Goal: Check status: Check status

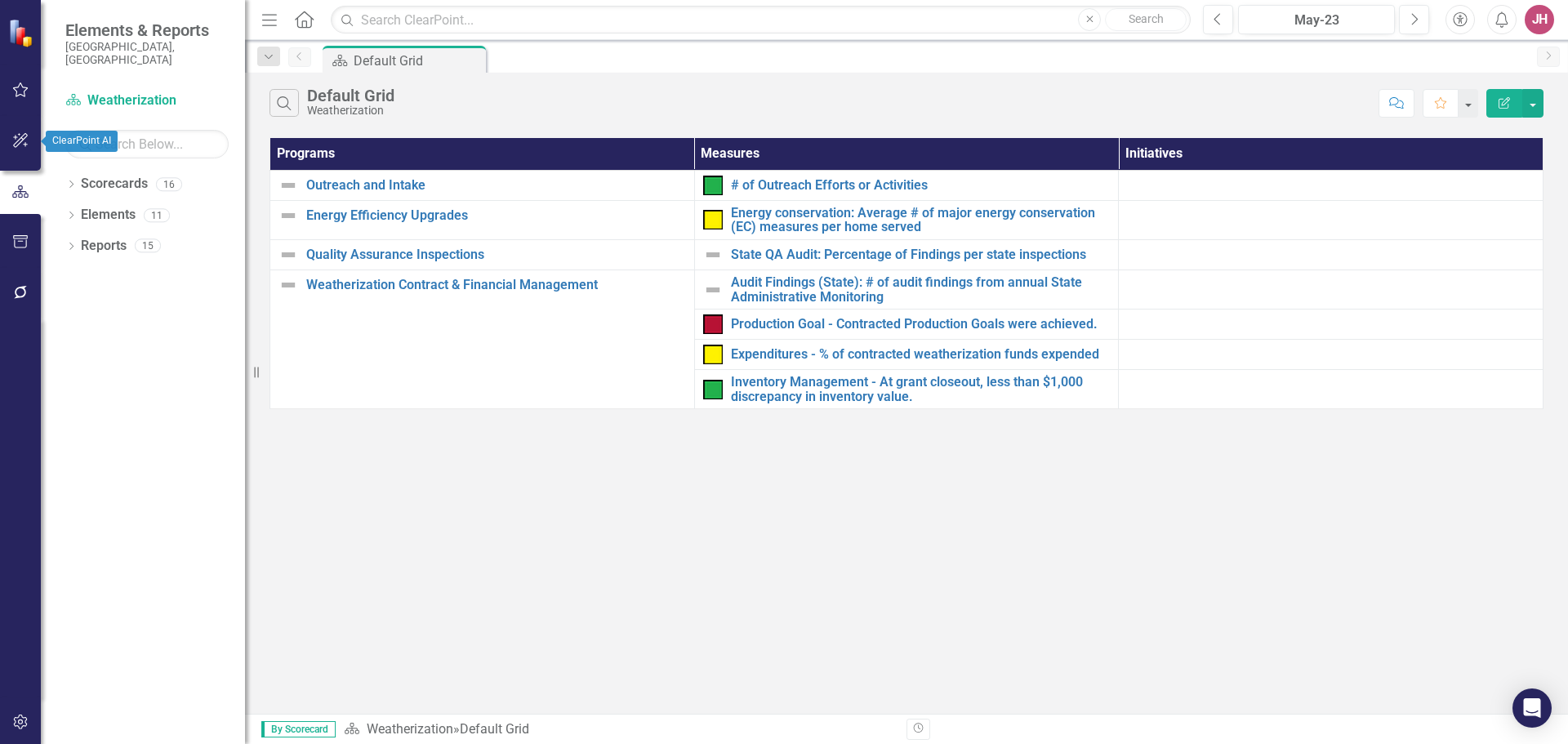
click at [23, 150] on button "button" at bounding box center [20, 141] width 37 height 34
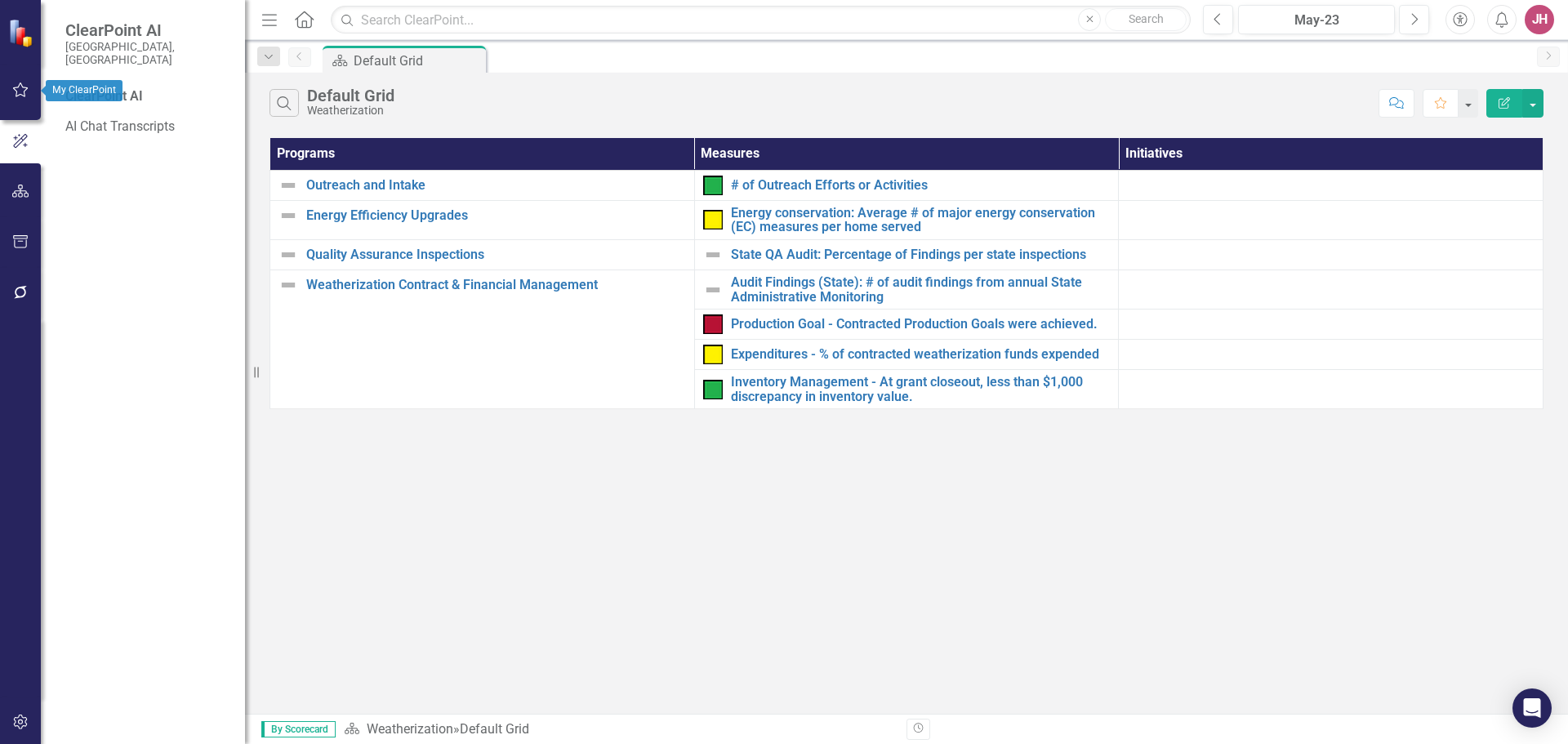
click at [25, 107] on button "button" at bounding box center [20, 90] width 37 height 34
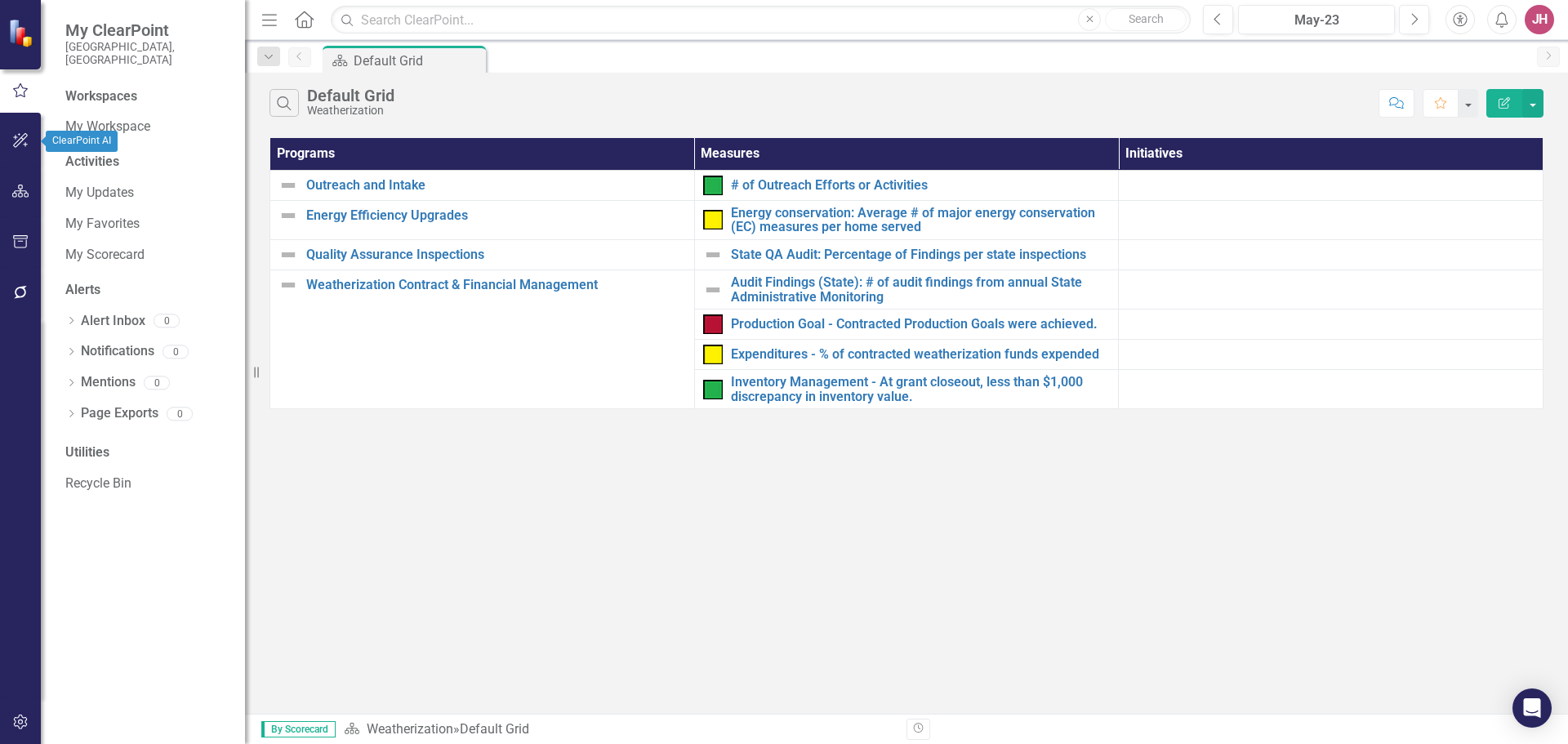
click at [24, 146] on icon "button" at bounding box center [20, 140] width 14 height 14
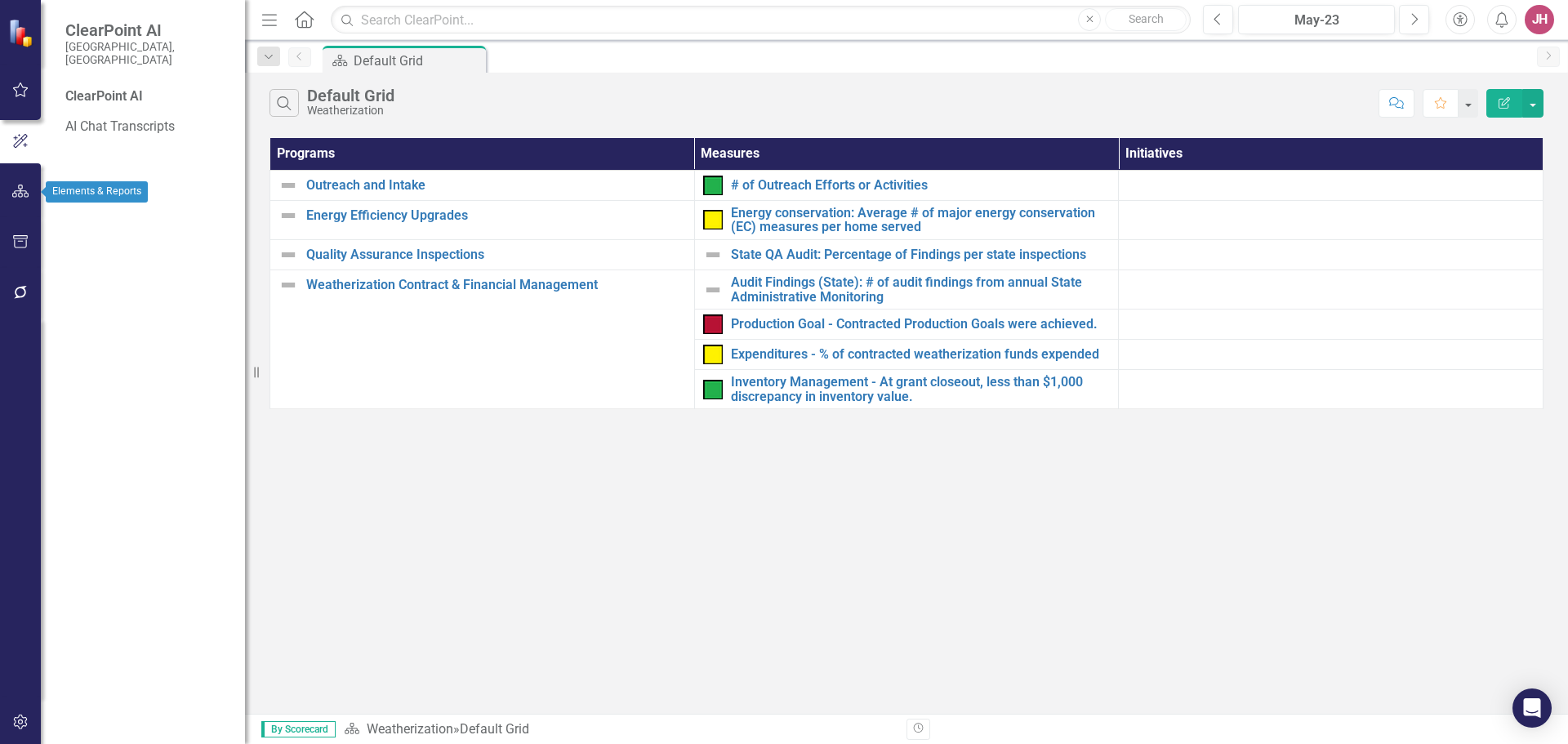
click at [27, 186] on icon "button" at bounding box center [20, 191] width 17 height 13
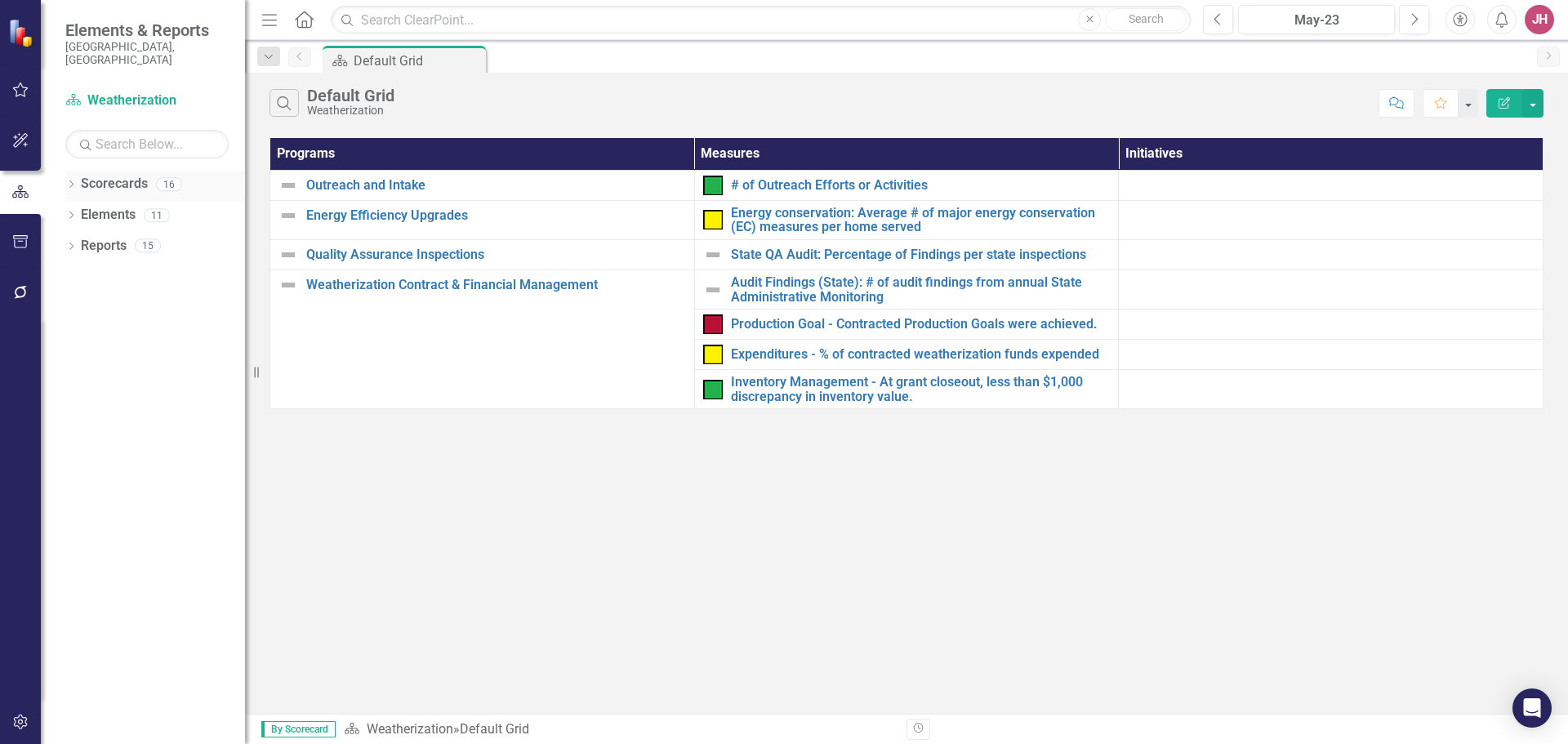
click at [67, 182] on icon "Dropdown" at bounding box center [71, 186] width 11 height 9
click at [78, 240] on icon "Dropdown" at bounding box center [79, 245] width 12 height 9
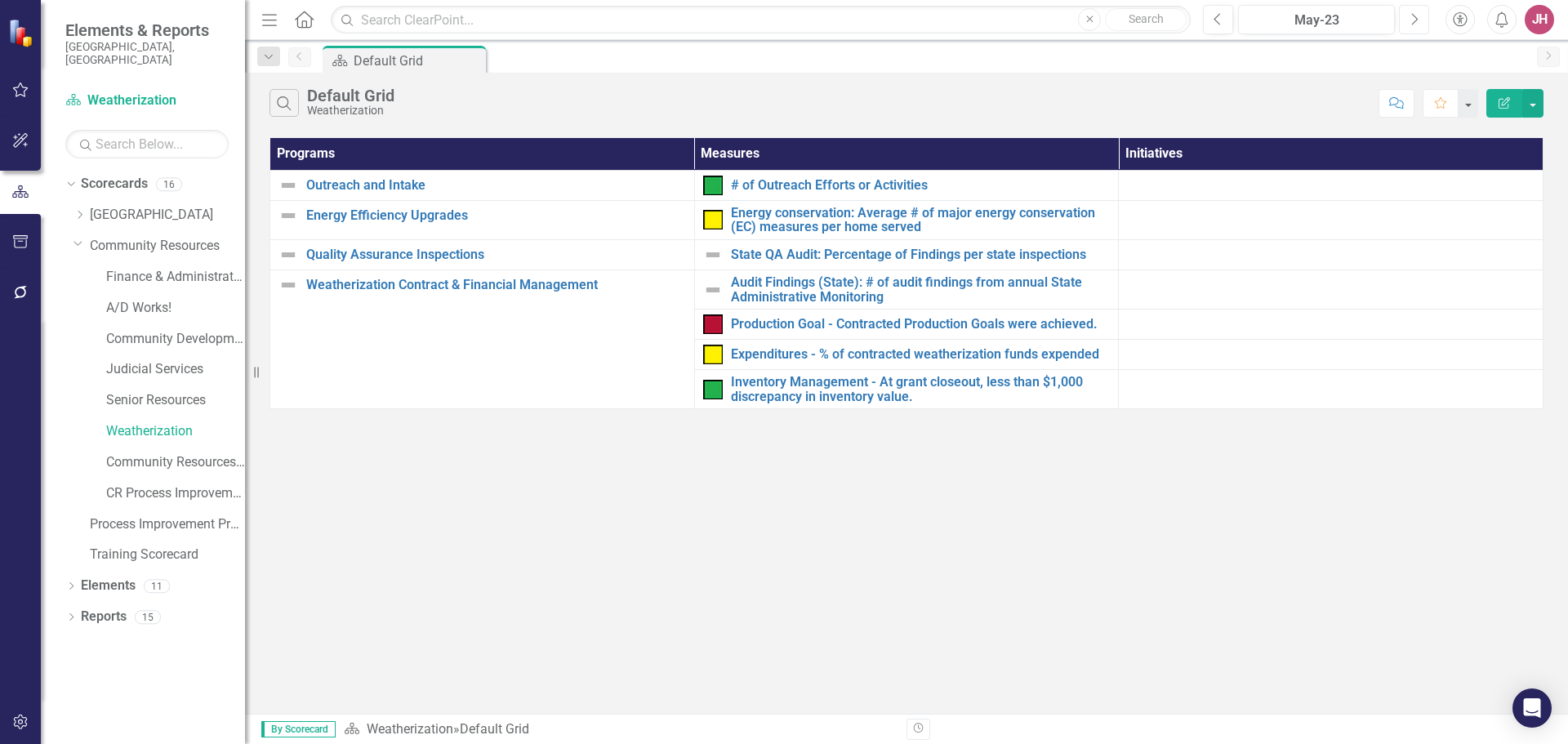
click at [1412, 18] on icon "Next" at bounding box center [1414, 19] width 9 height 14
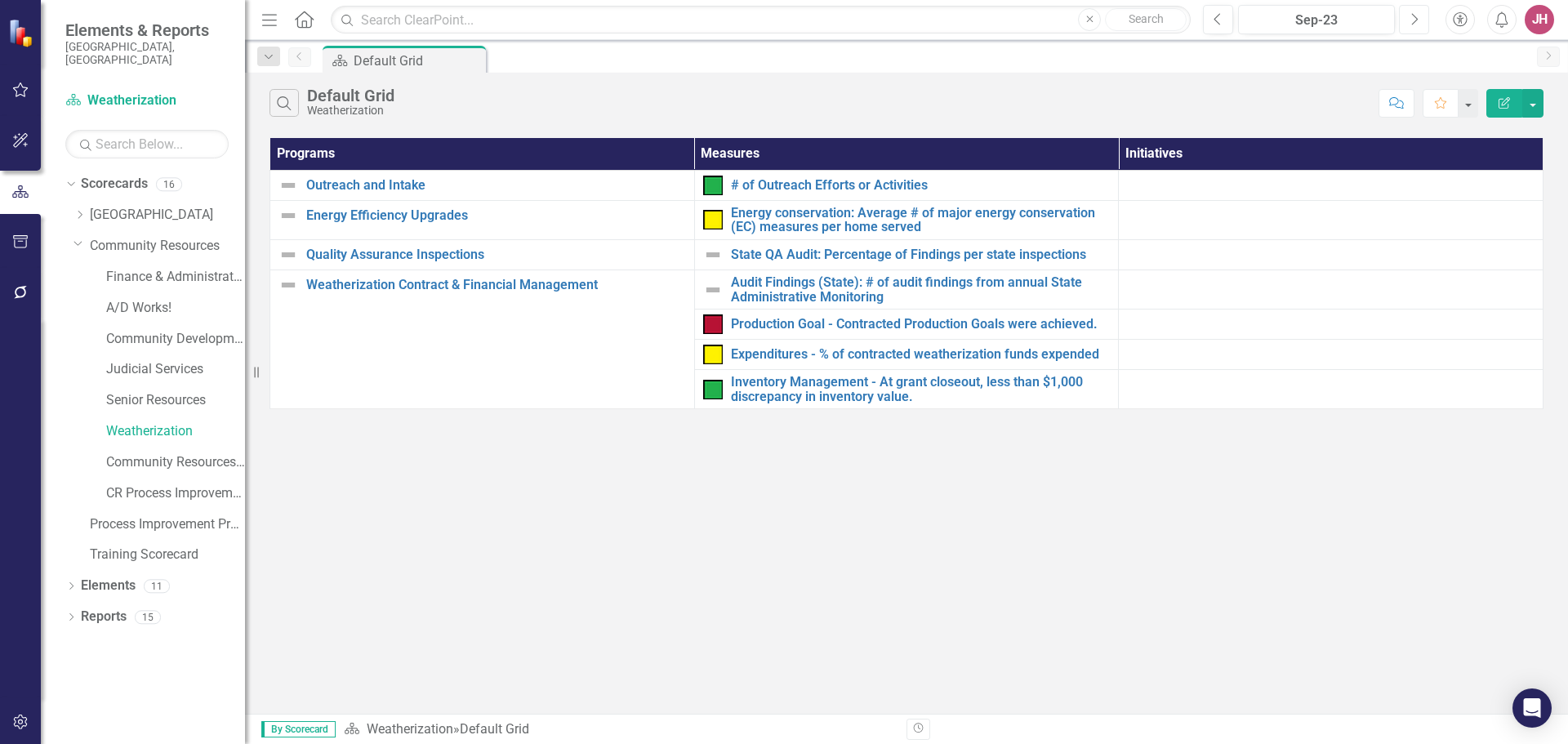
click at [1412, 18] on icon "Next" at bounding box center [1414, 19] width 9 height 14
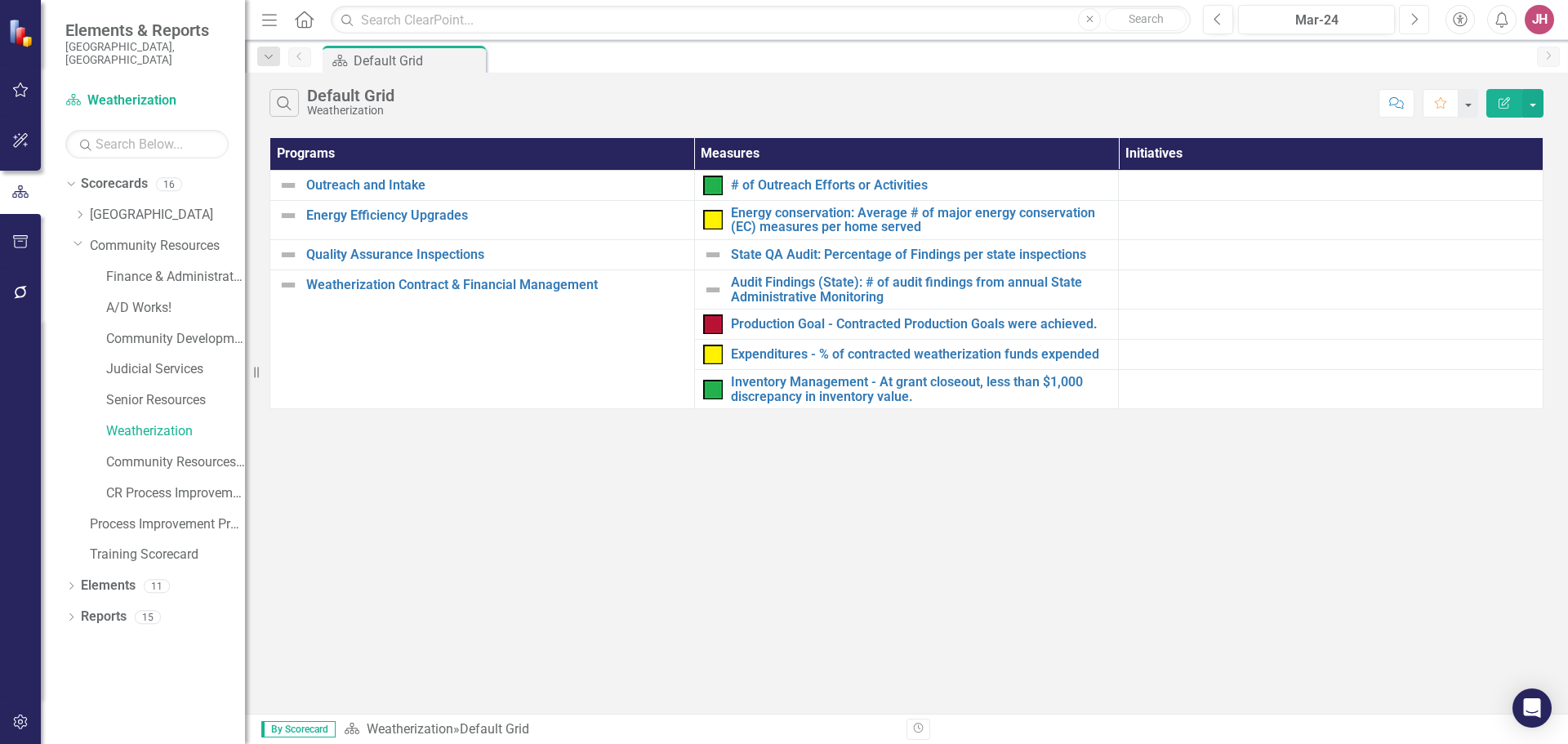
click at [1412, 18] on icon "Next" at bounding box center [1414, 19] width 9 height 14
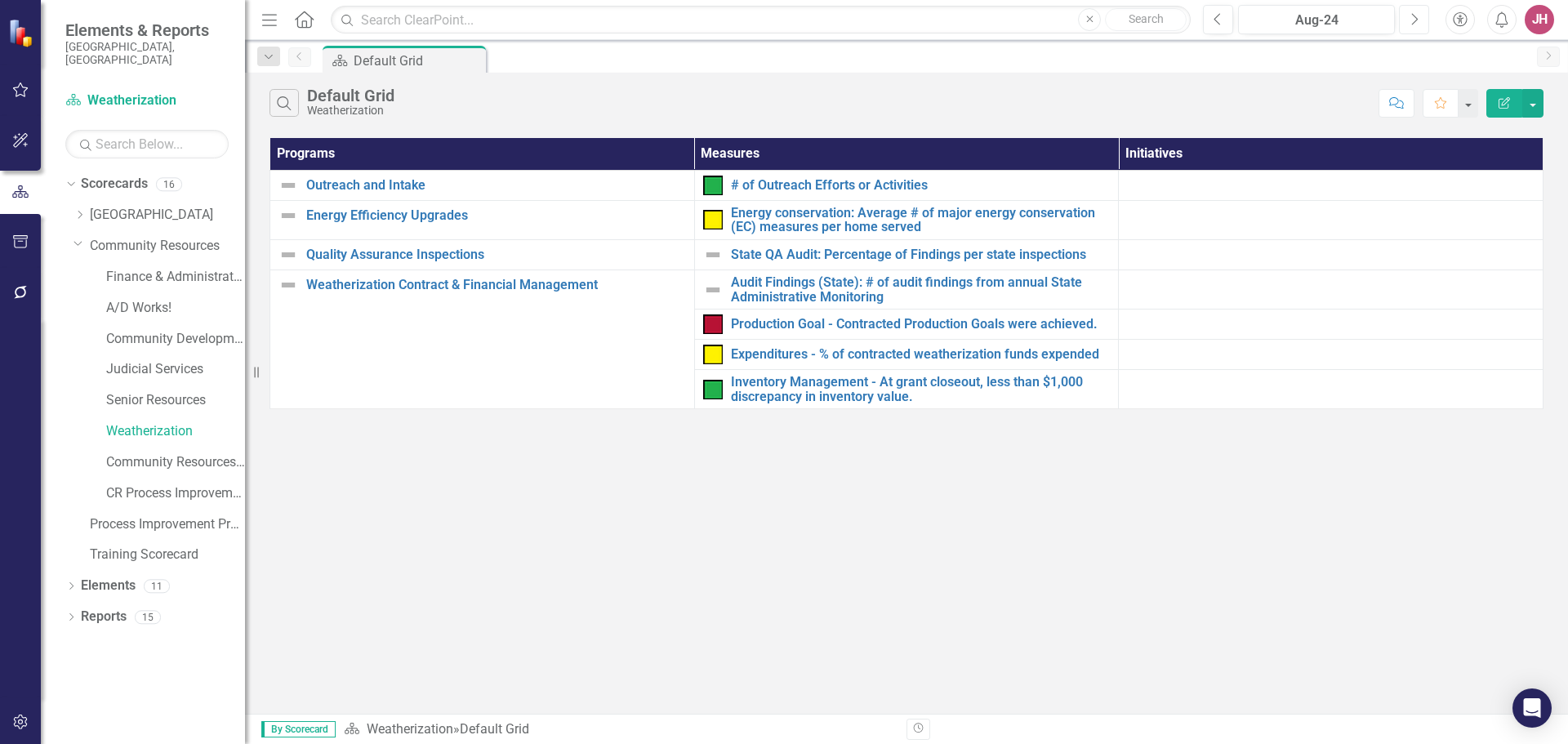
click at [1412, 18] on icon "Next" at bounding box center [1414, 19] width 9 height 14
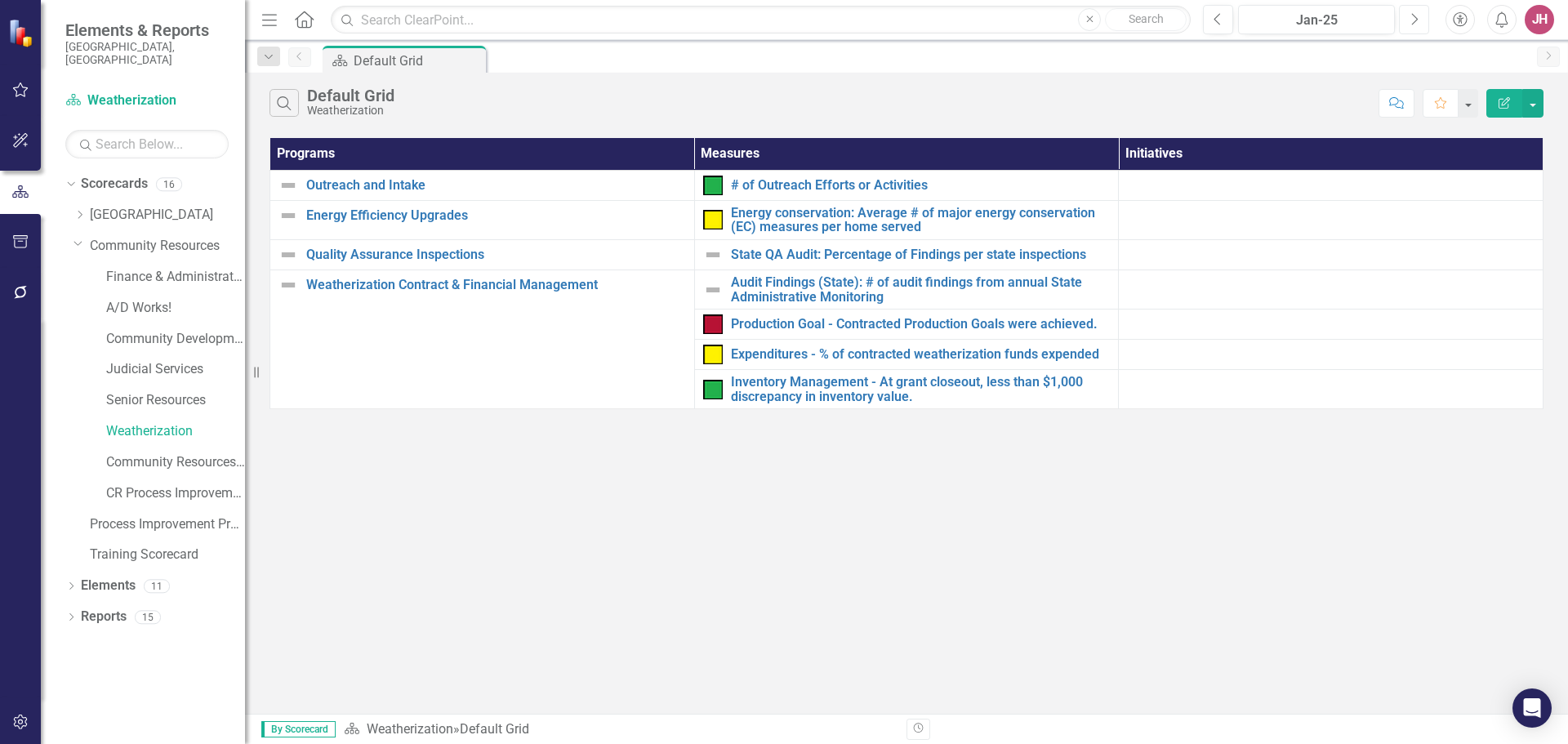
click at [1412, 18] on icon "Next" at bounding box center [1414, 19] width 9 height 14
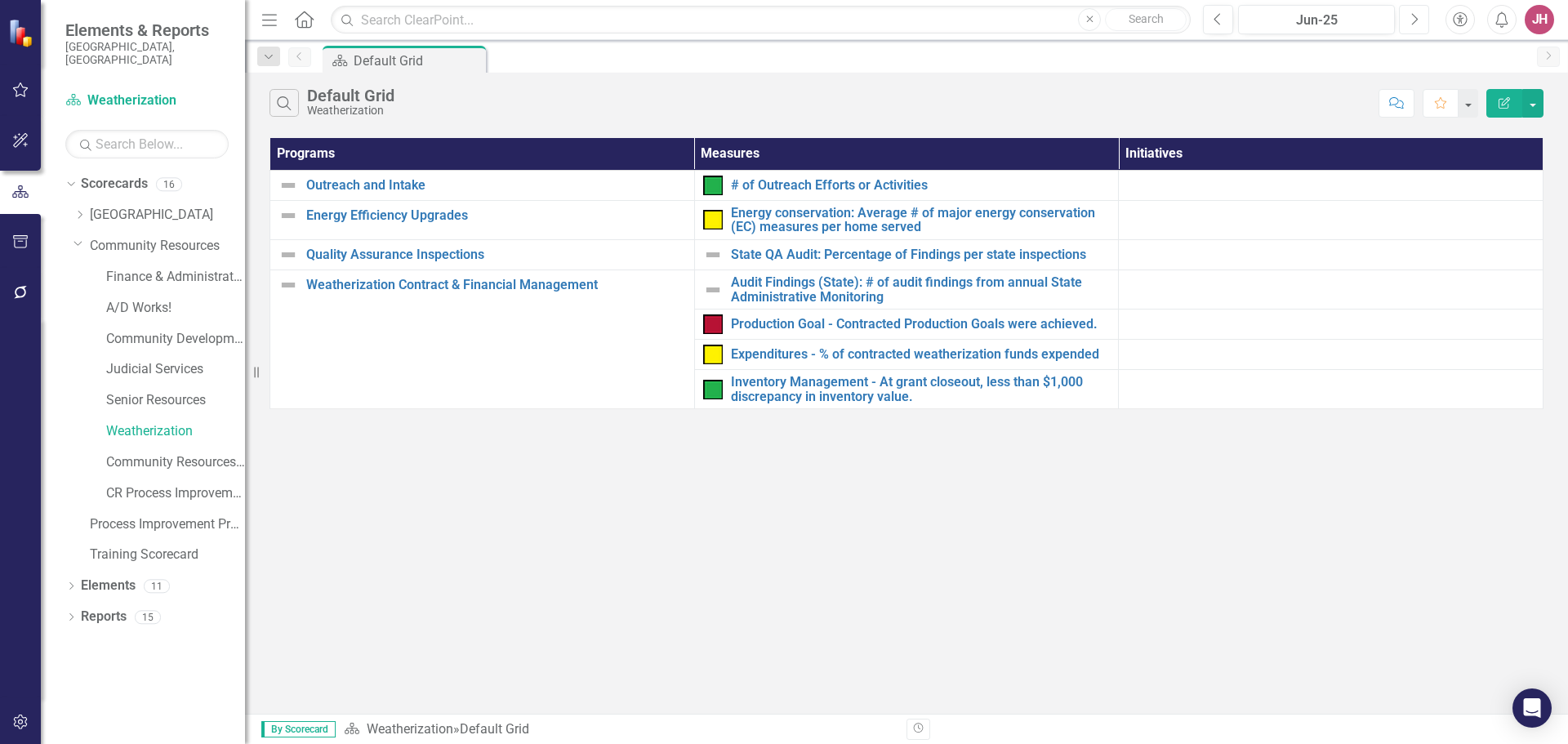
click at [1412, 18] on icon "Next" at bounding box center [1414, 19] width 9 height 14
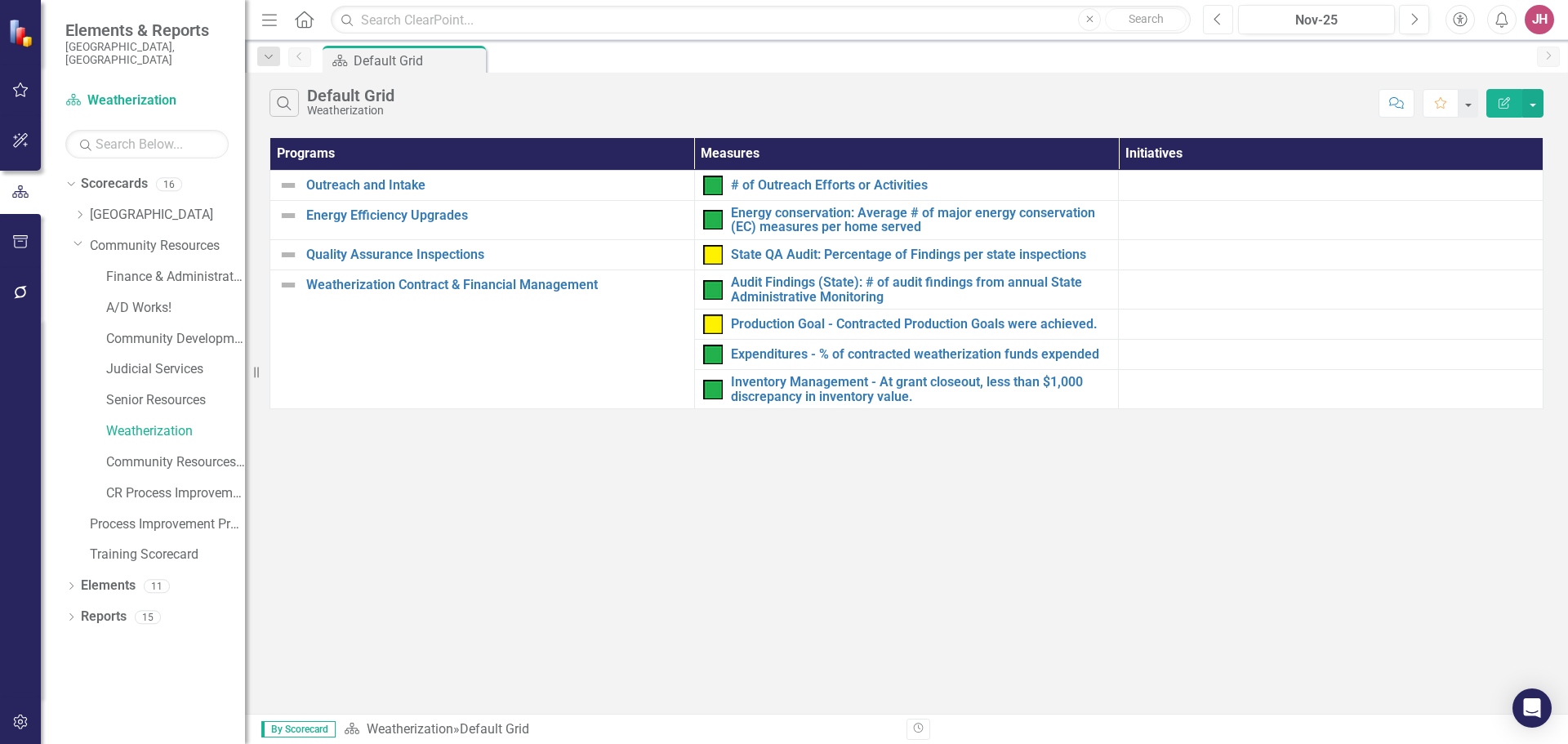
click at [1224, 26] on button "Previous" at bounding box center [1218, 20] width 30 height 29
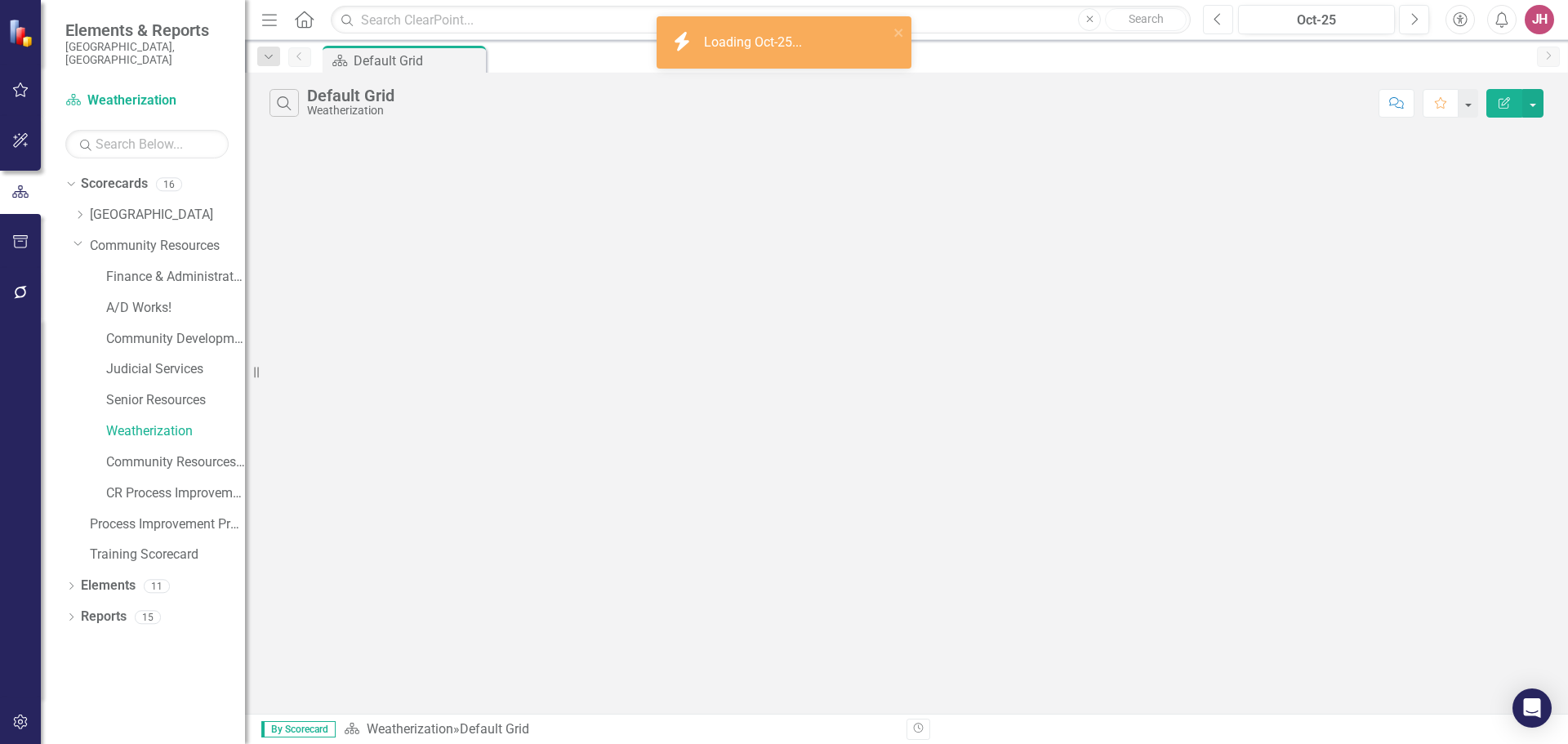
click at [1224, 26] on button "Previous" at bounding box center [1218, 20] width 30 height 29
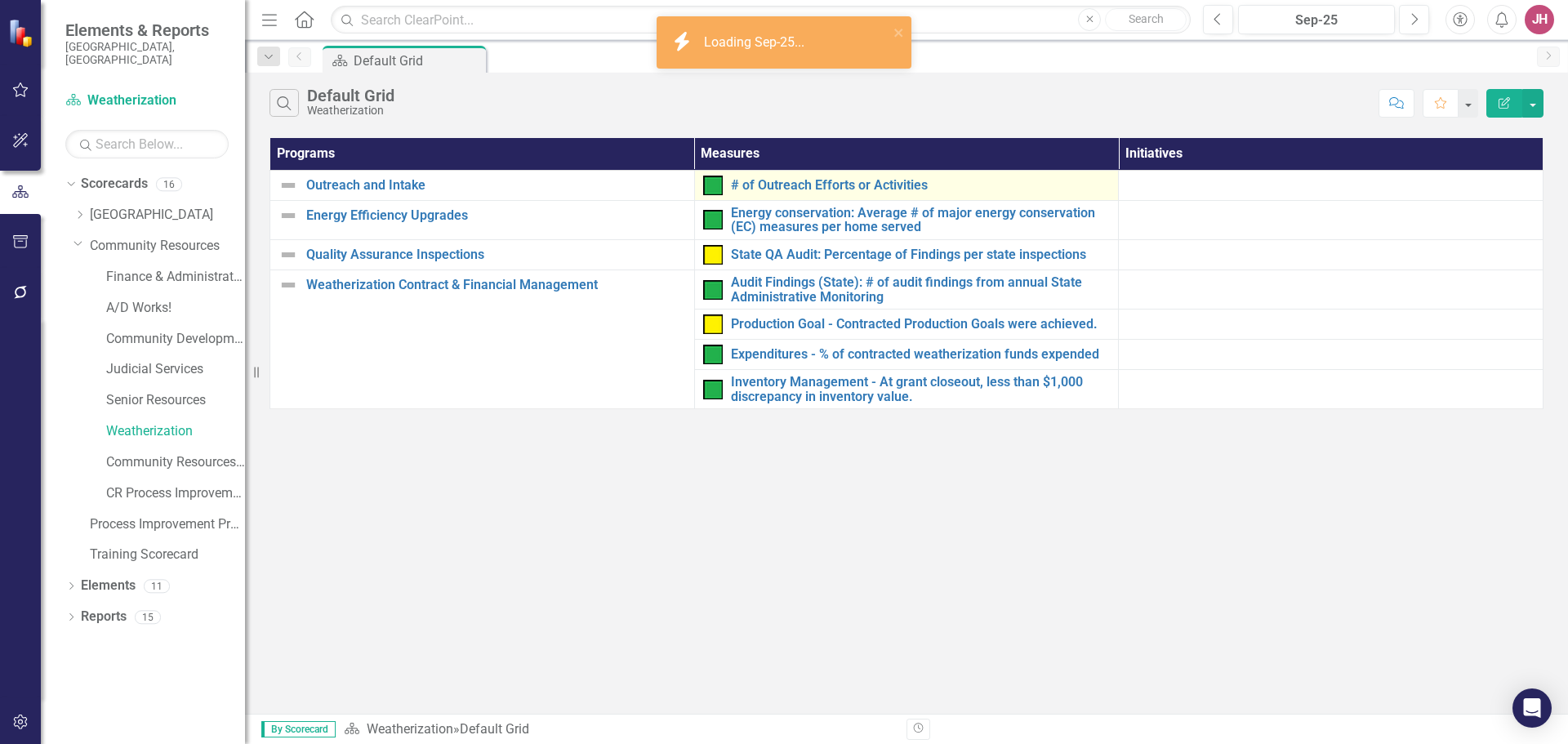
click at [876, 193] on div "# of Outreach Efforts or Activities" at bounding box center [907, 185] width 408 height 20
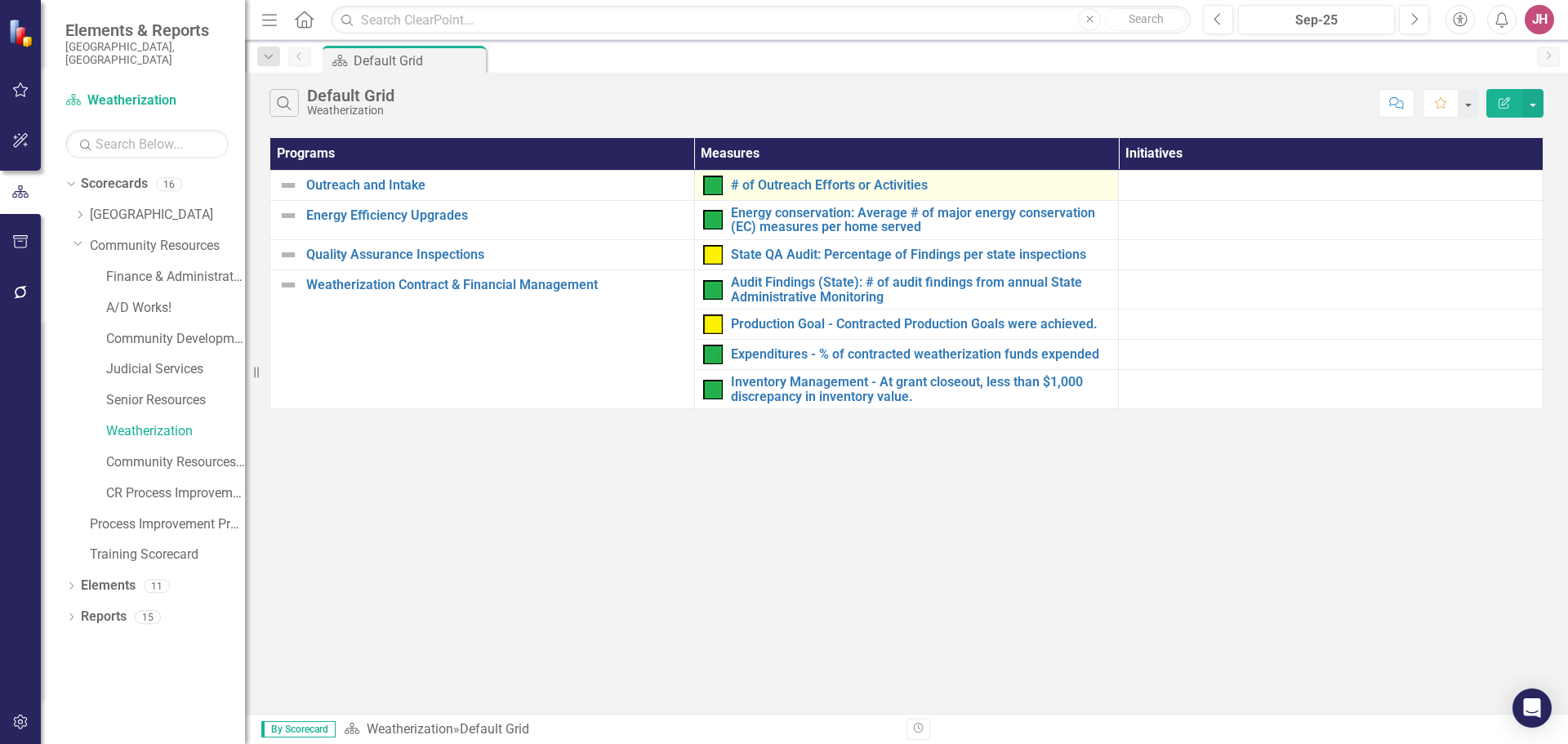
click at [876, 193] on div "# of Outreach Efforts or Activities" at bounding box center [907, 185] width 408 height 20
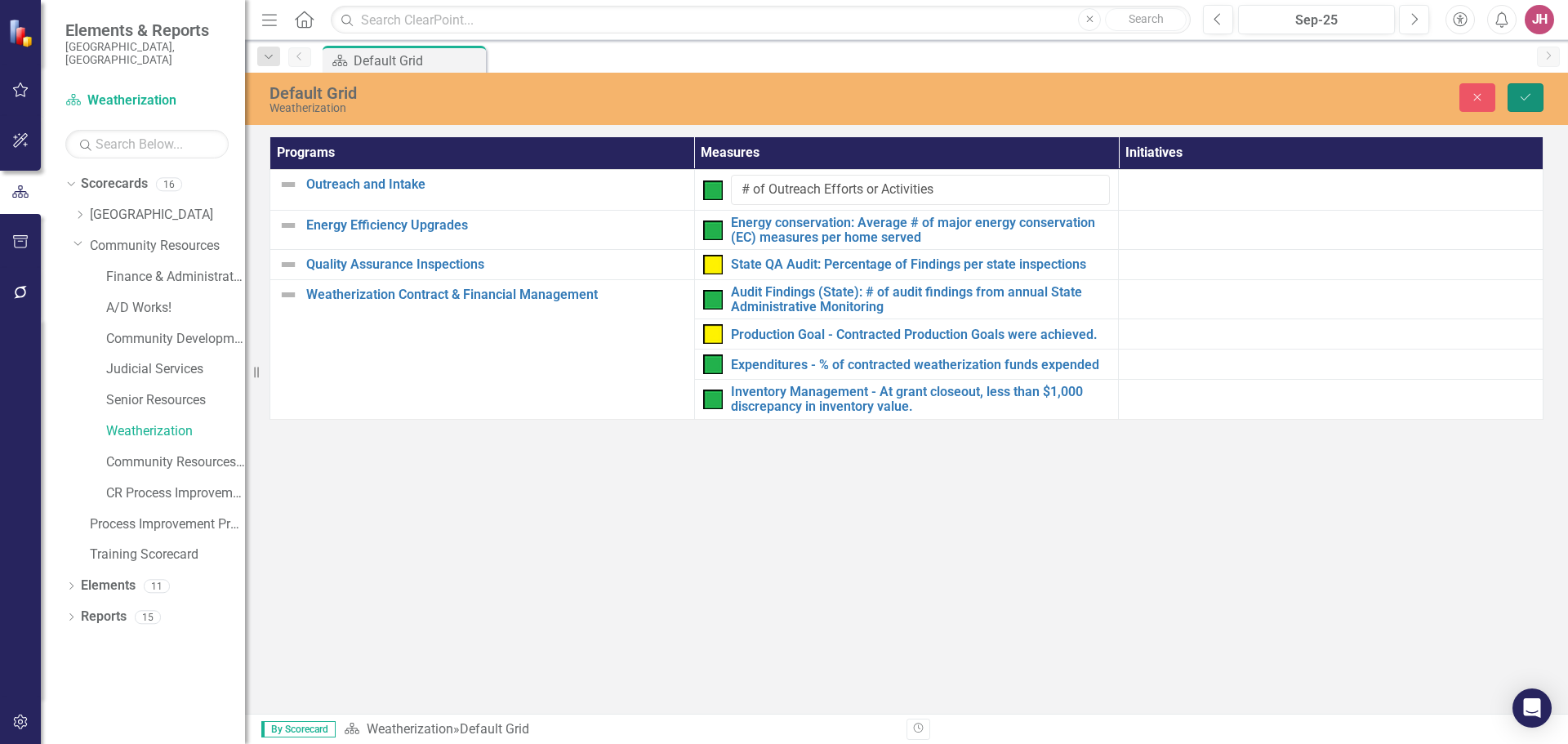
click at [1531, 95] on icon "Save" at bounding box center [1525, 96] width 14 height 11
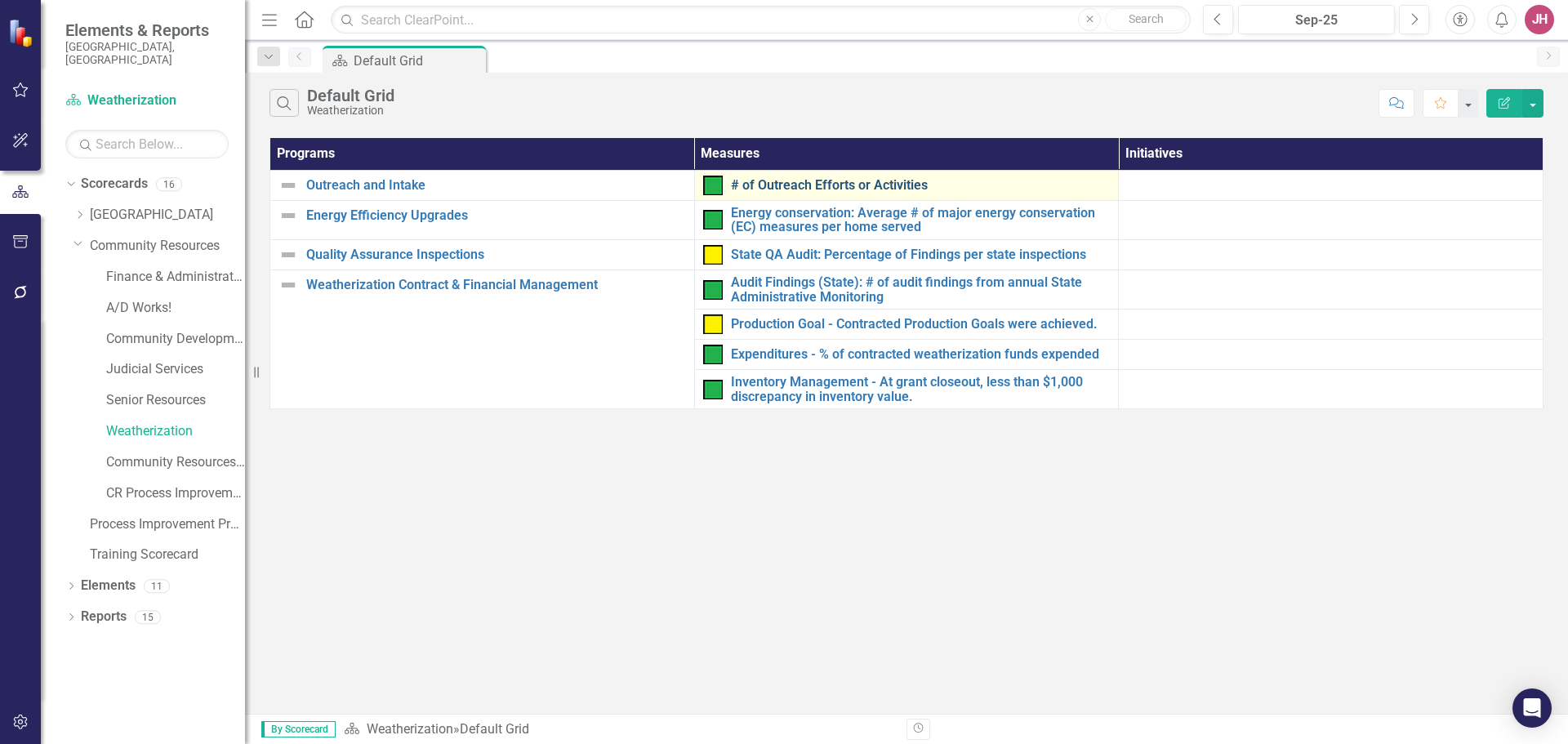
click at [839, 182] on link "# of Outreach Efforts or Activities" at bounding box center [920, 185] width 379 height 14
